Goal: Ask a question

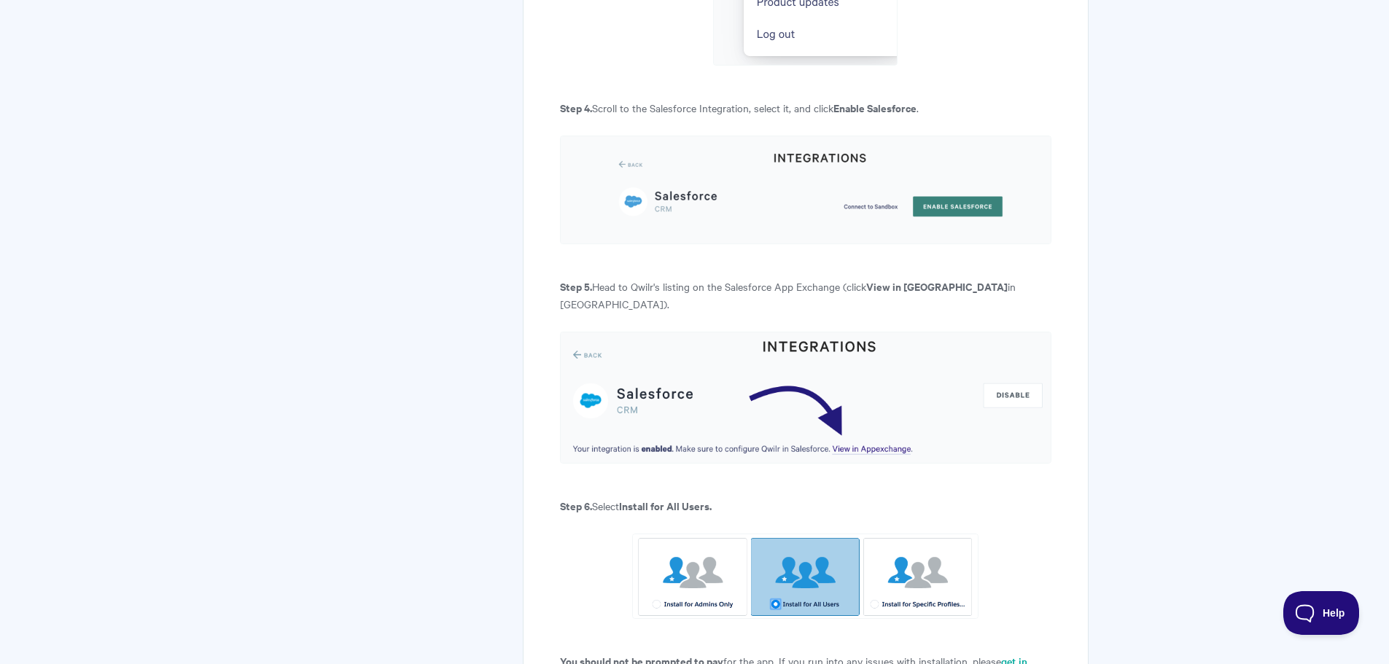
scroll to position [1215, 0]
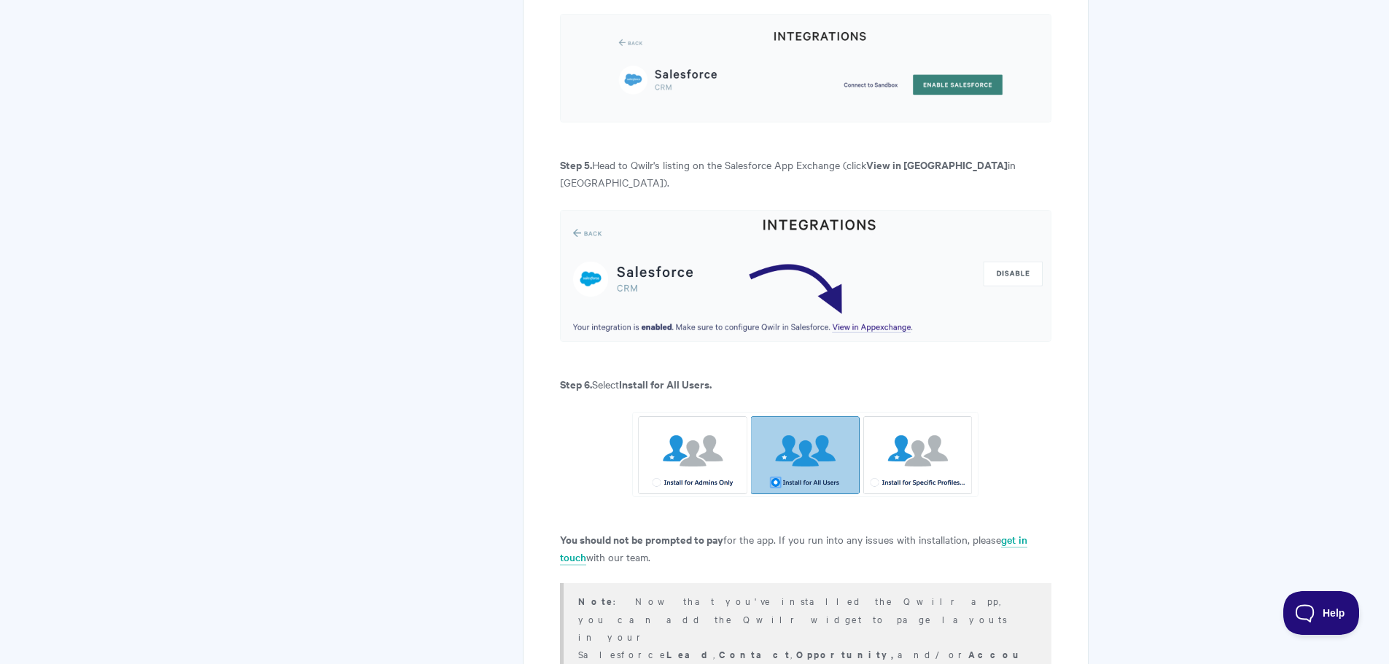
click at [864, 233] on img at bounding box center [805, 276] width 491 height 132
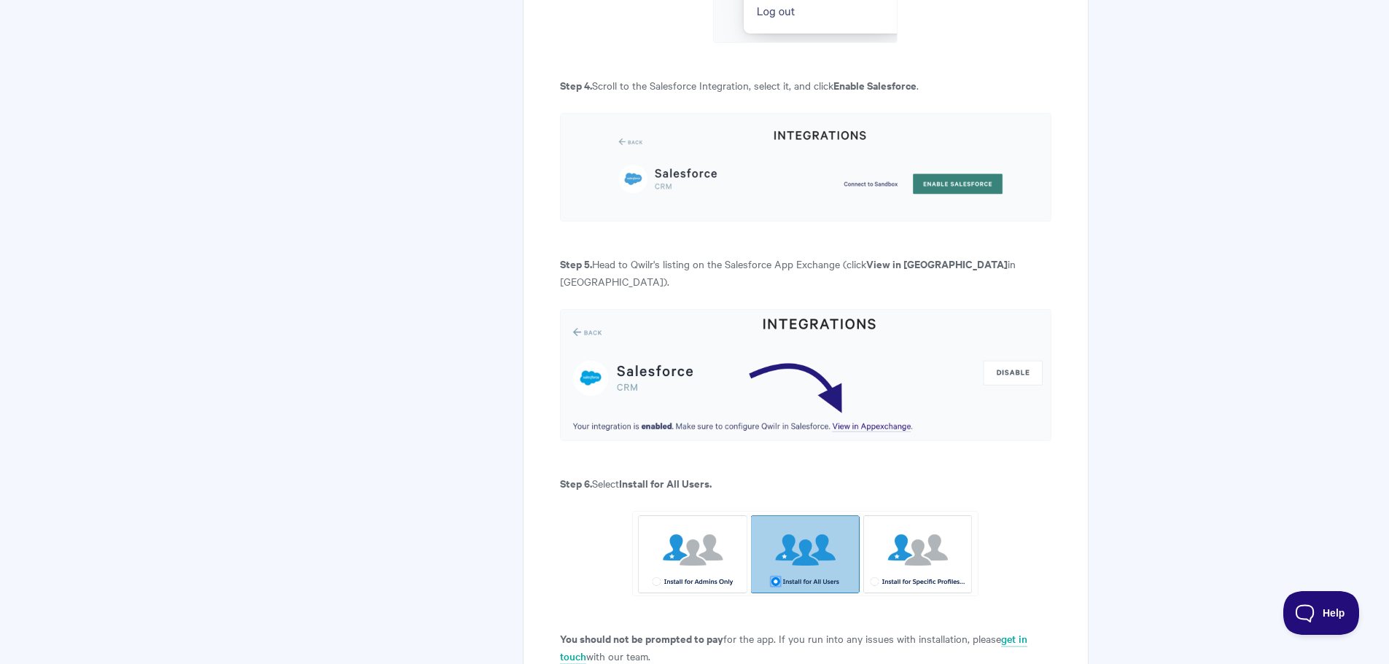
scroll to position [972, 0]
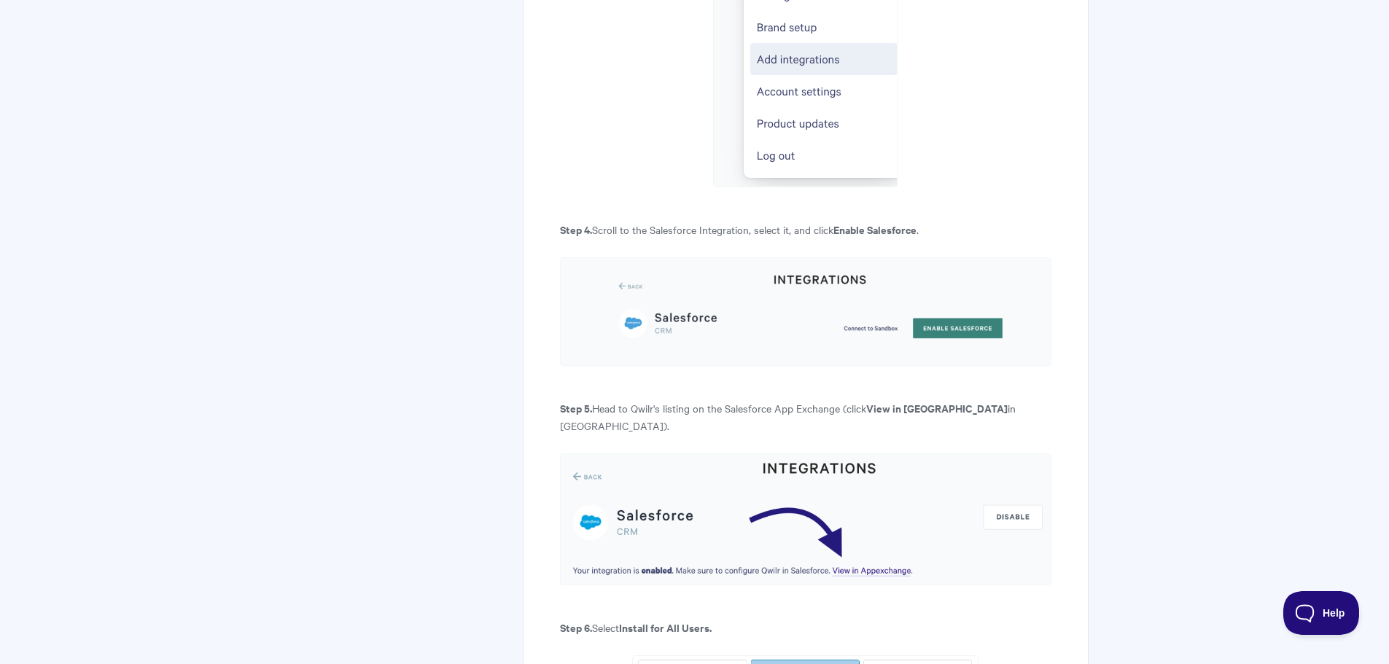
click at [914, 400] on b "View in Appexchange" at bounding box center [936, 407] width 141 height 15
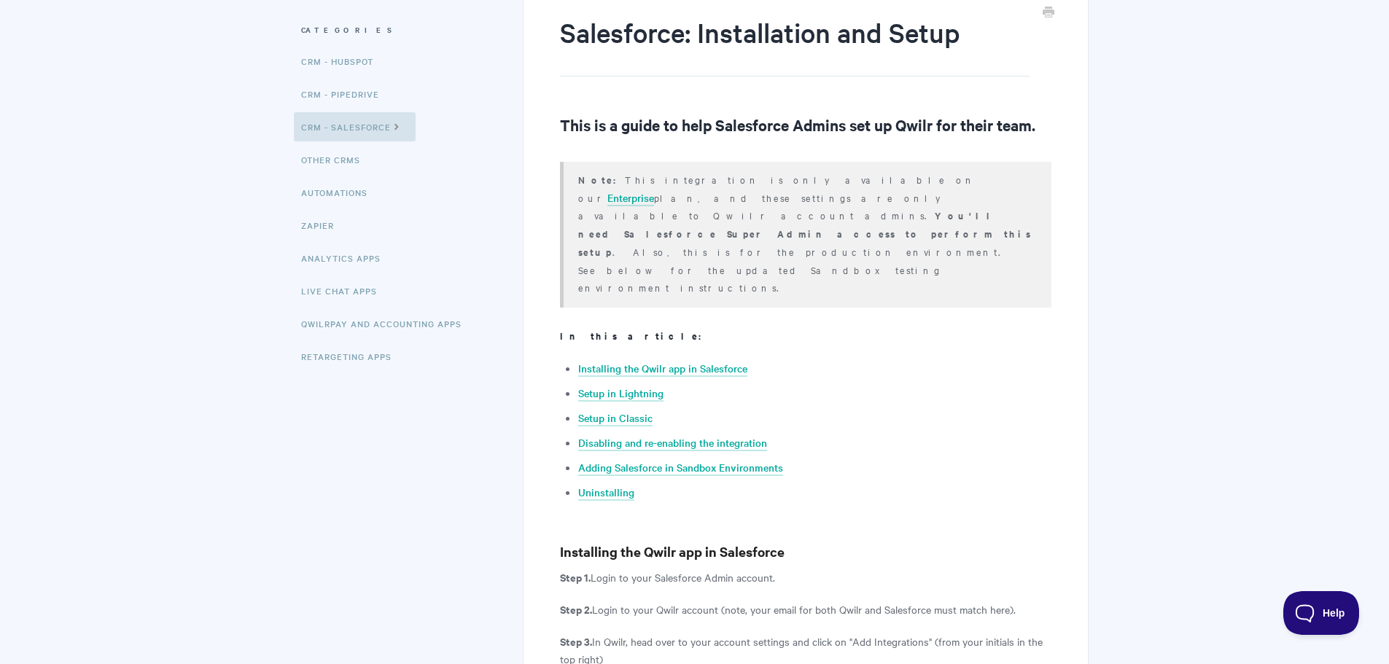
scroll to position [0, 0]
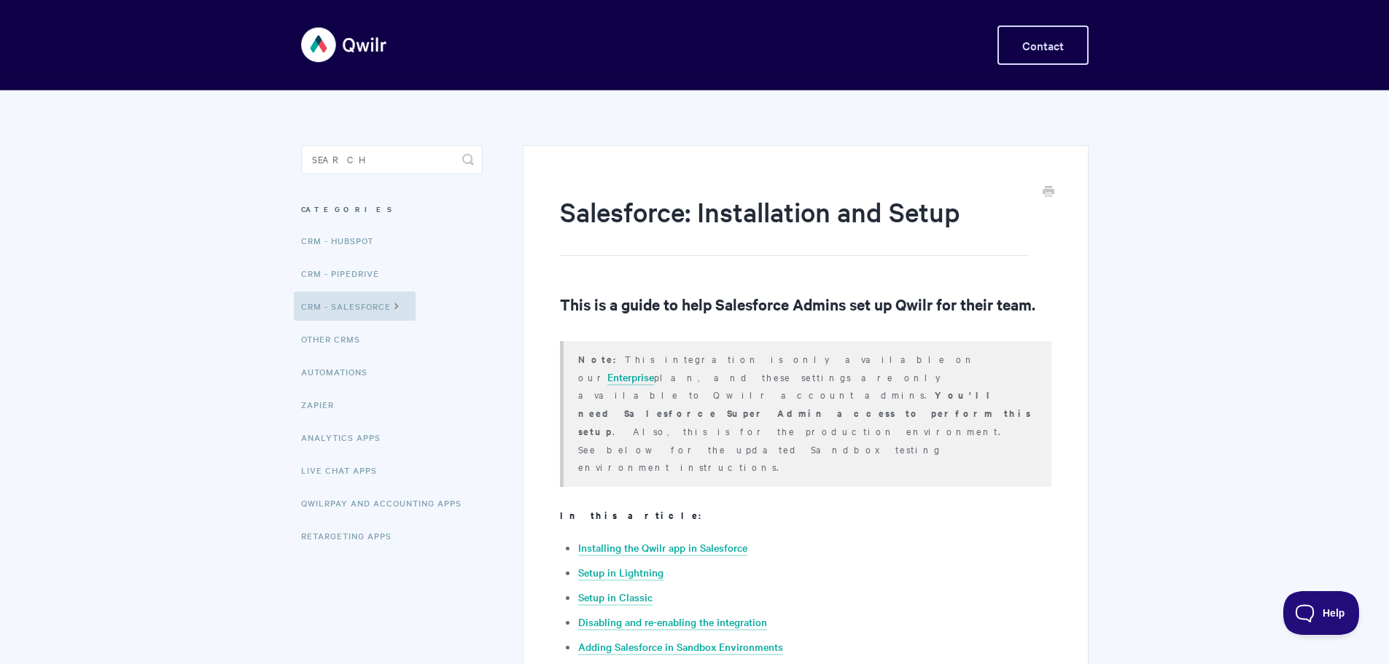
click at [1040, 46] on link "Contact" at bounding box center [1042, 45] width 91 height 39
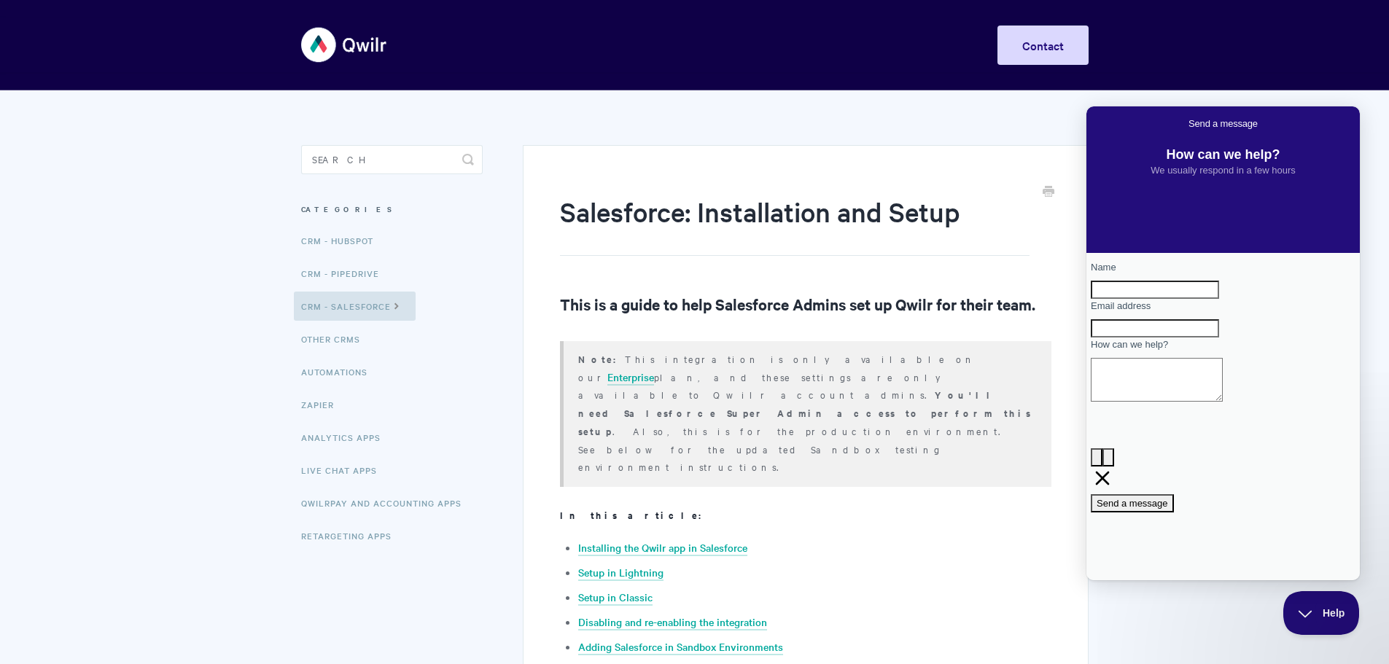
click at [1181, 299] on input "Name" at bounding box center [1155, 290] width 128 height 19
type input "Giovana"
click at [1140, 338] on input "Email address" at bounding box center [1155, 328] width 128 height 19
type input "giovana@blitzconsulting.com"
click at [1209, 402] on textarea "How can we help?" at bounding box center [1157, 380] width 132 height 44
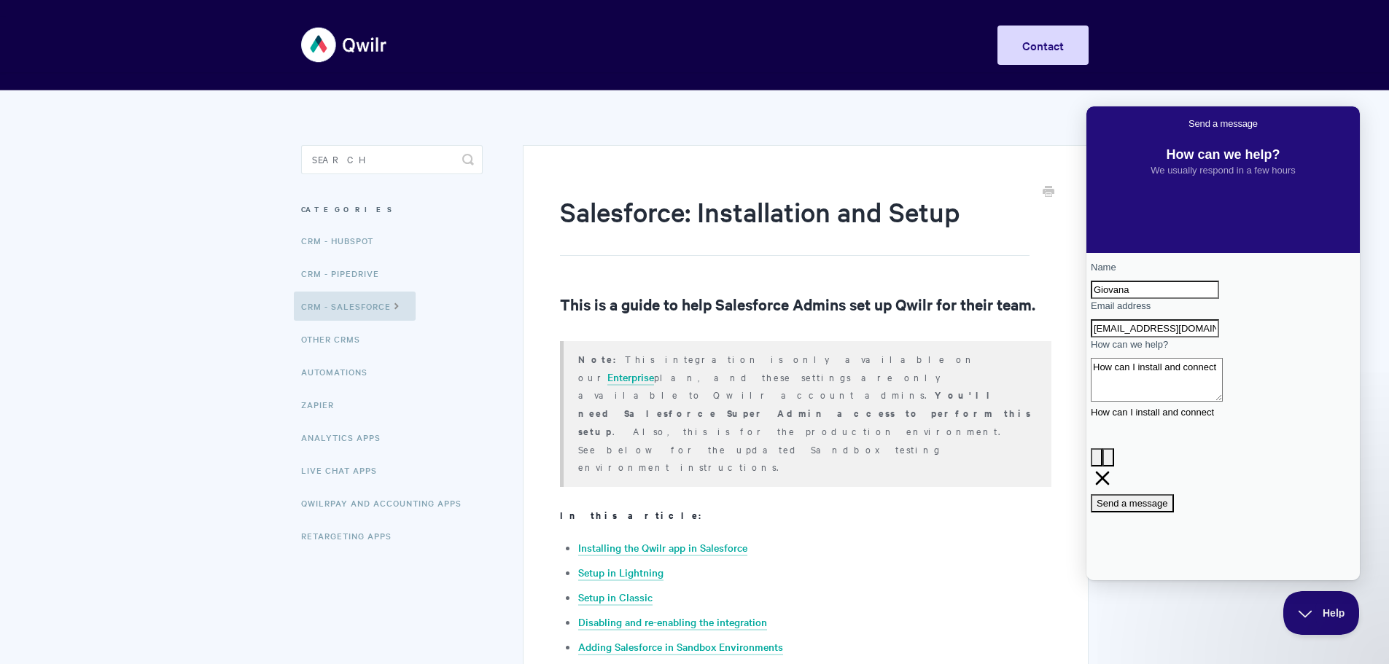
paste textarea "Qwilr"
type textarea "How can I install and connect Qwilr with Salesforce?"
click at [1168, 498] on span "Send a message" at bounding box center [1132, 503] width 71 height 11
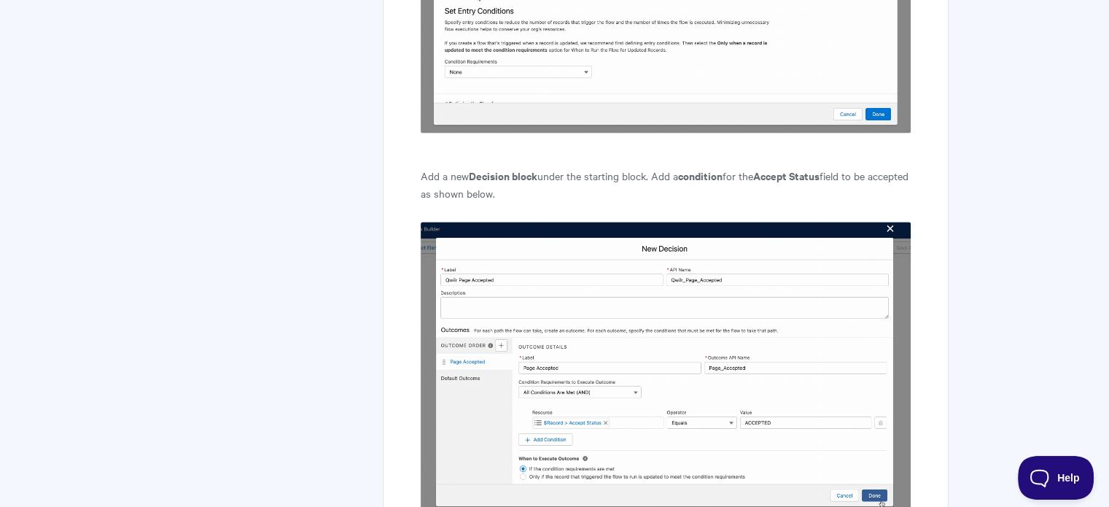
scroll to position [2187, 0]
